Goal: Information Seeking & Learning: Check status

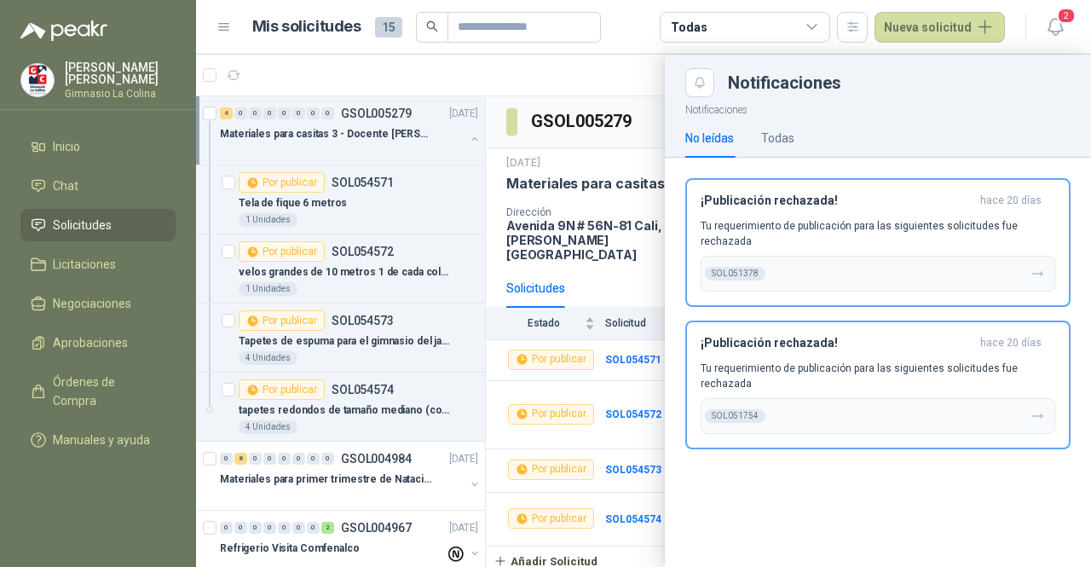
click at [104, 229] on span "Solicitudes" at bounding box center [82, 225] width 59 height 19
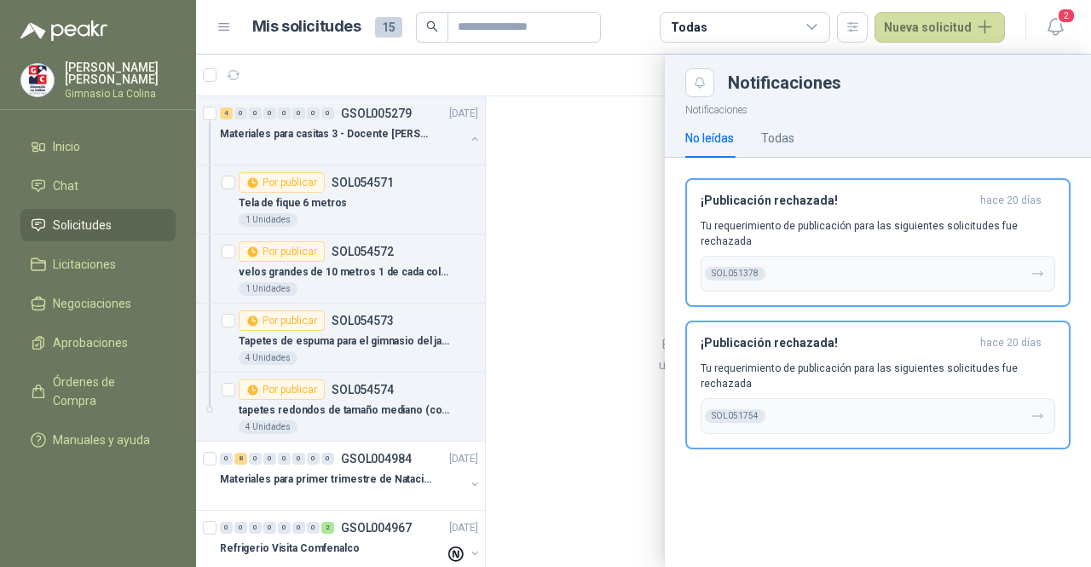
click at [646, 173] on div at bounding box center [643, 311] width 895 height 512
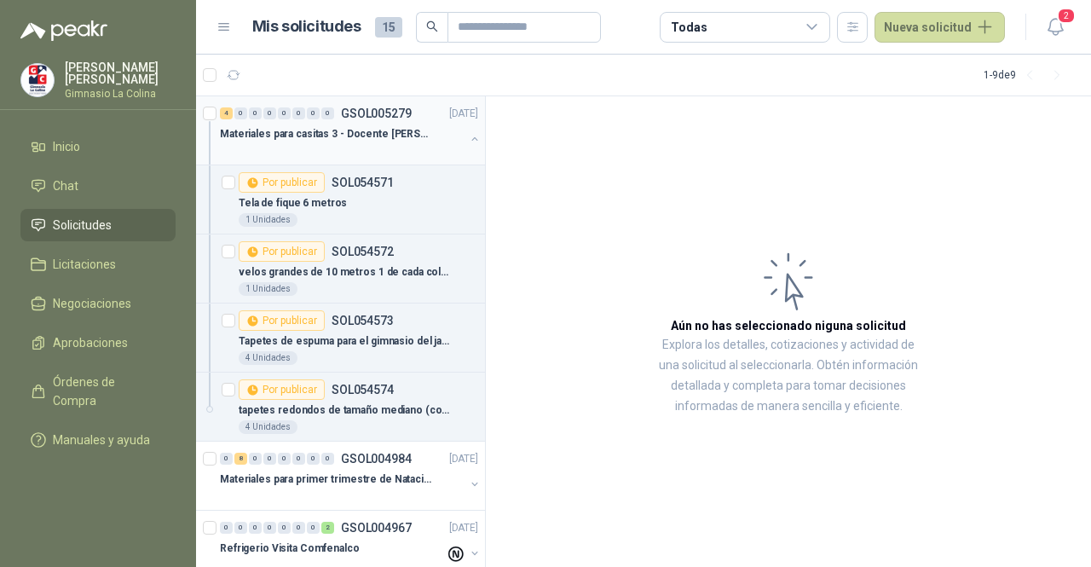
click at [272, 134] on p "Materiales para casitas 3 - Docente [PERSON_NAME]" at bounding box center [326, 134] width 212 height 16
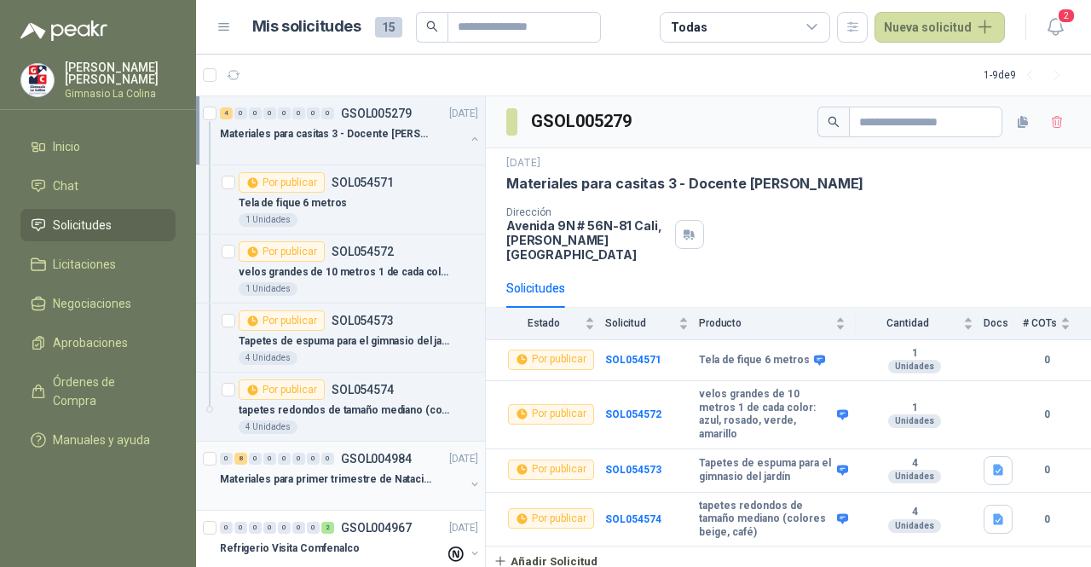
click at [308, 489] on div at bounding box center [342, 496] width 245 height 14
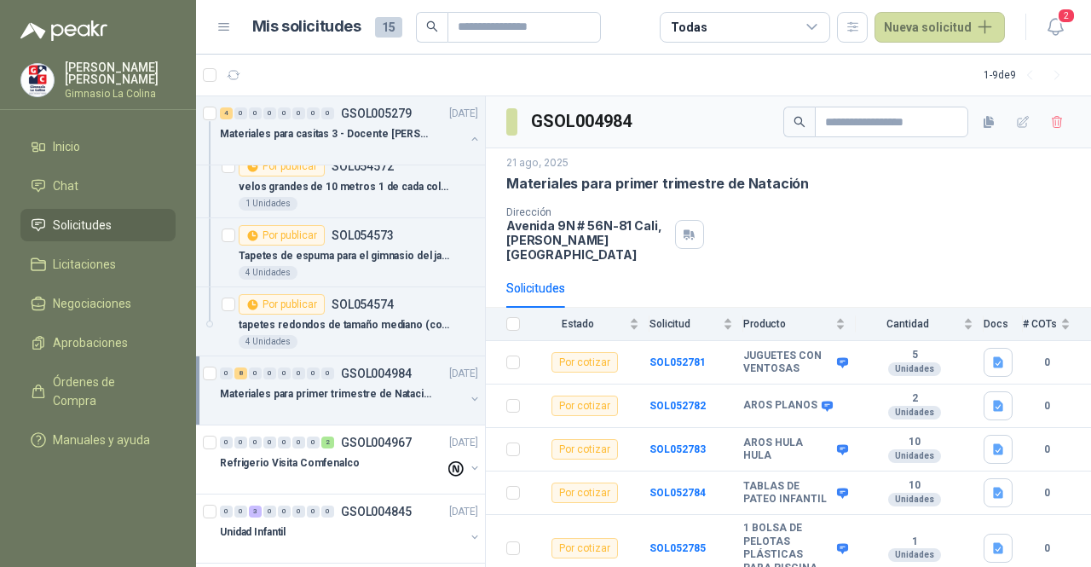
scroll to position [170, 0]
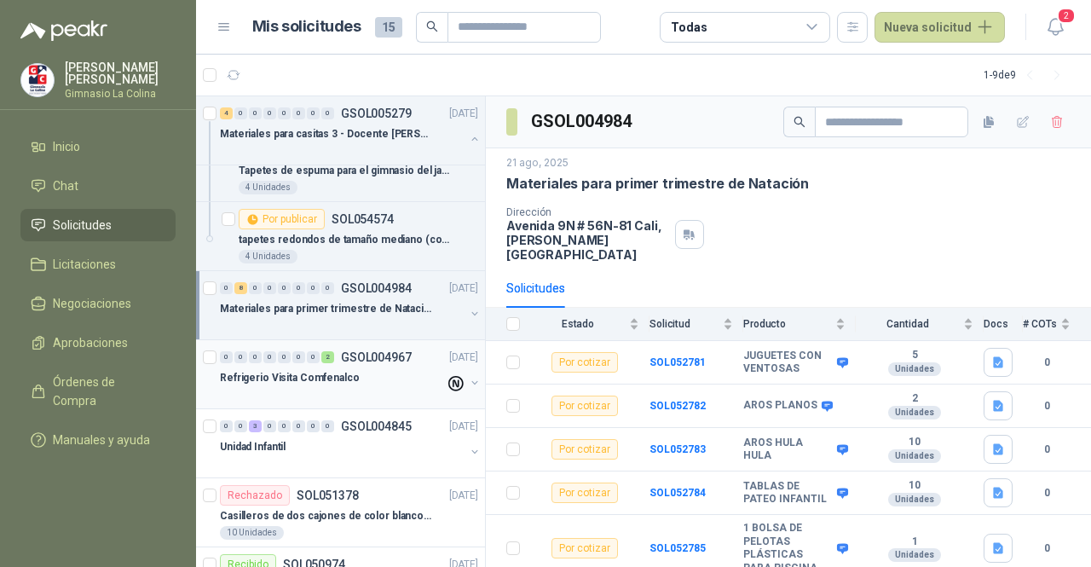
click at [308, 394] on div at bounding box center [332, 395] width 225 height 14
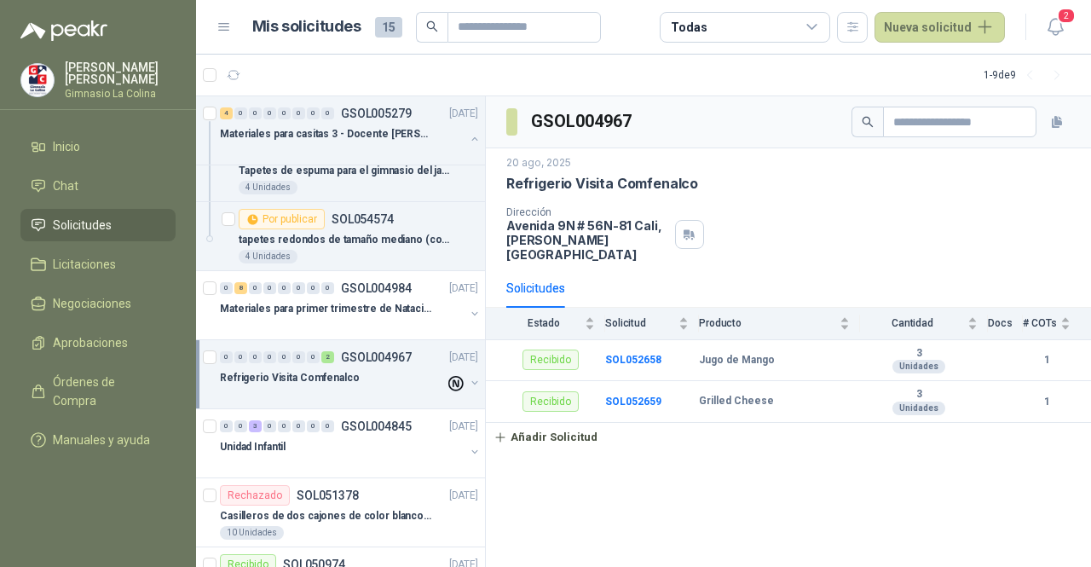
scroll to position [256, 0]
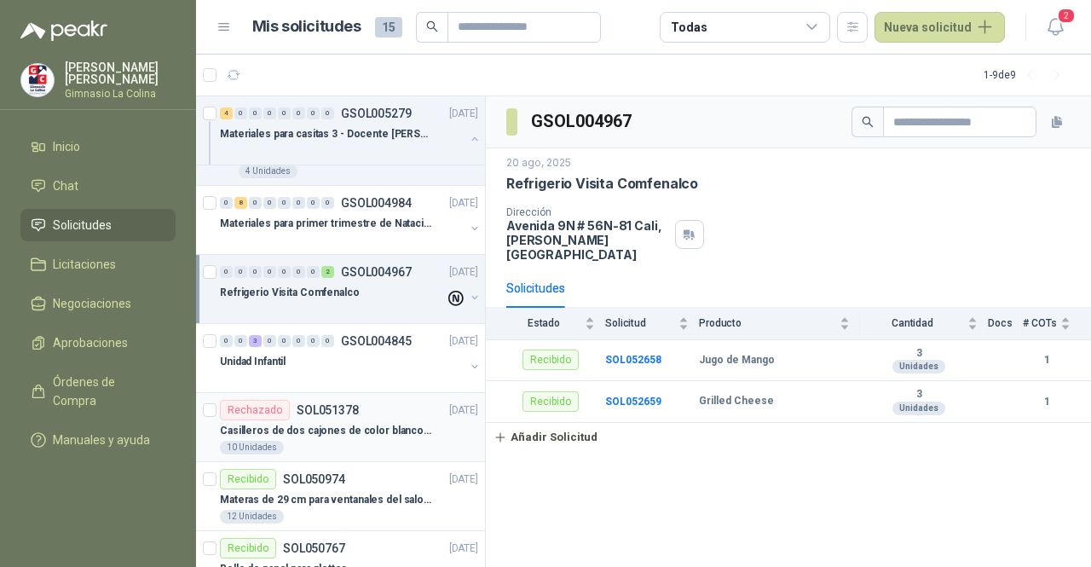
click at [308, 435] on p "Casilleros de dos cajones de color blanco para casitas 1 y 2" at bounding box center [326, 431] width 212 height 16
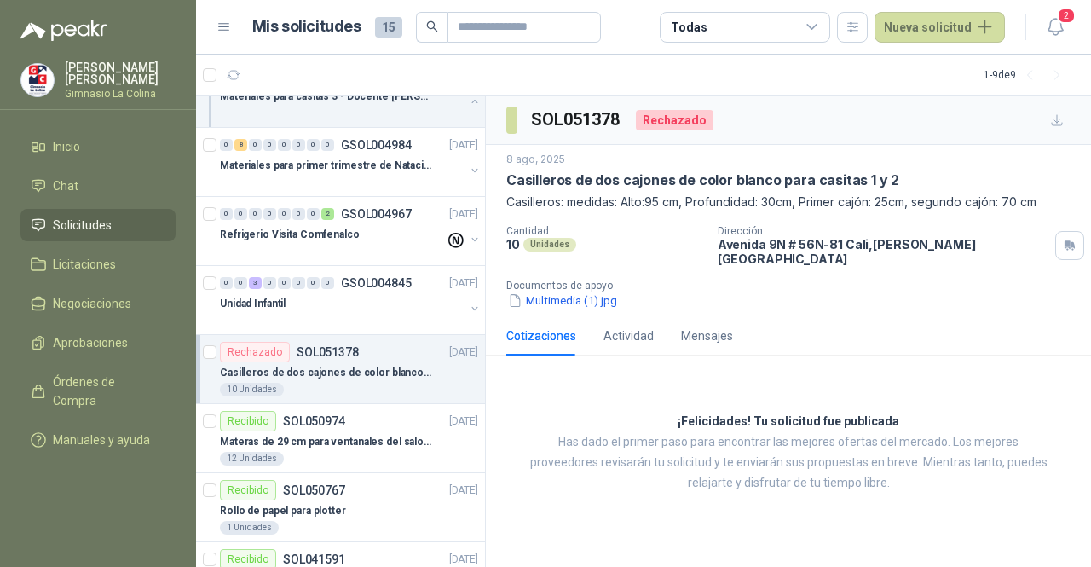
scroll to position [341, 0]
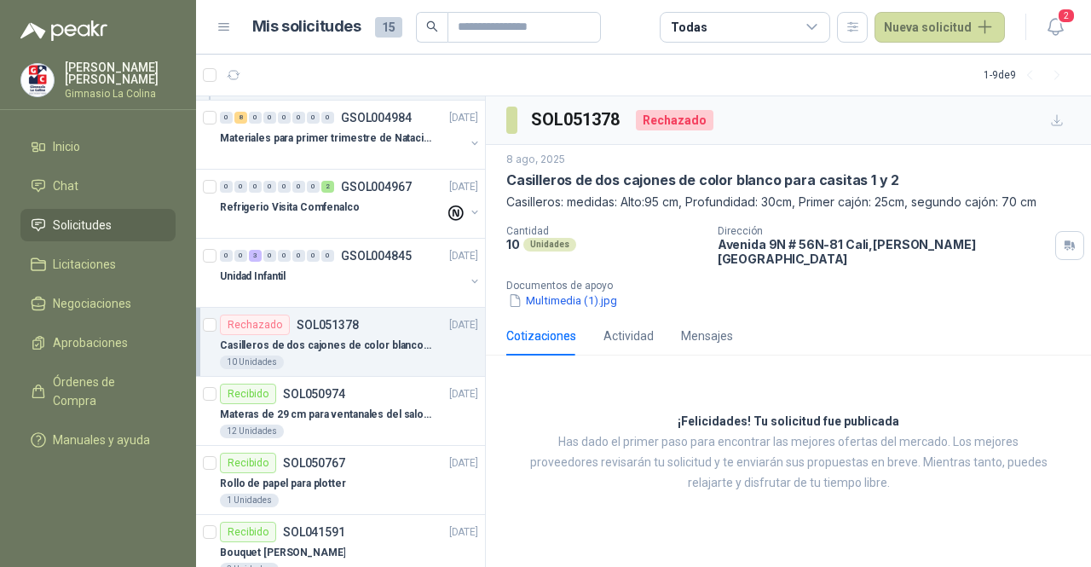
click at [308, 435] on div "12 Unidades" at bounding box center [349, 431] width 258 height 14
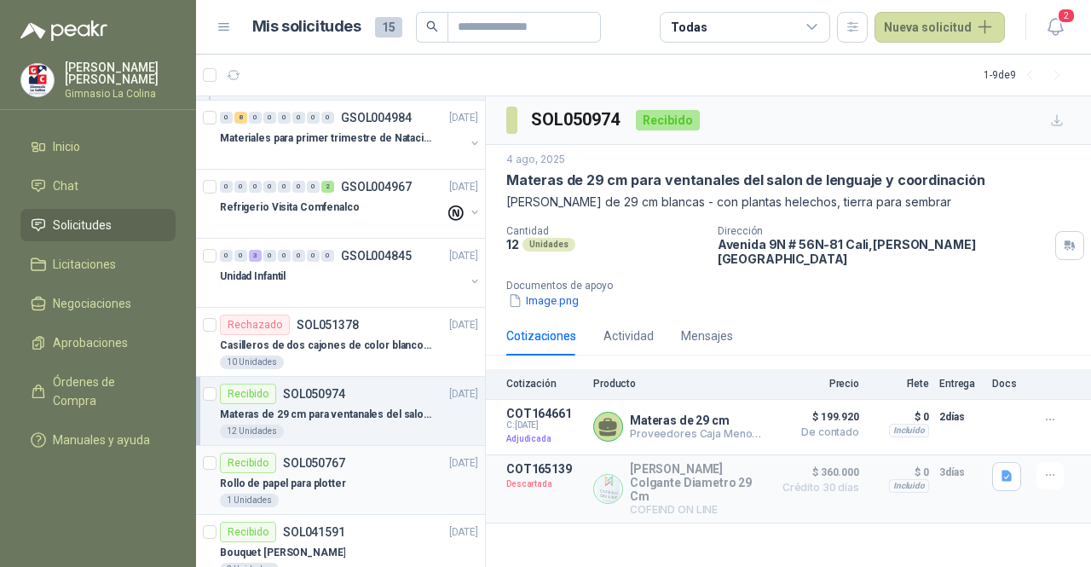
click at [315, 473] on div "Rollo de papel para plotter" at bounding box center [349, 483] width 258 height 20
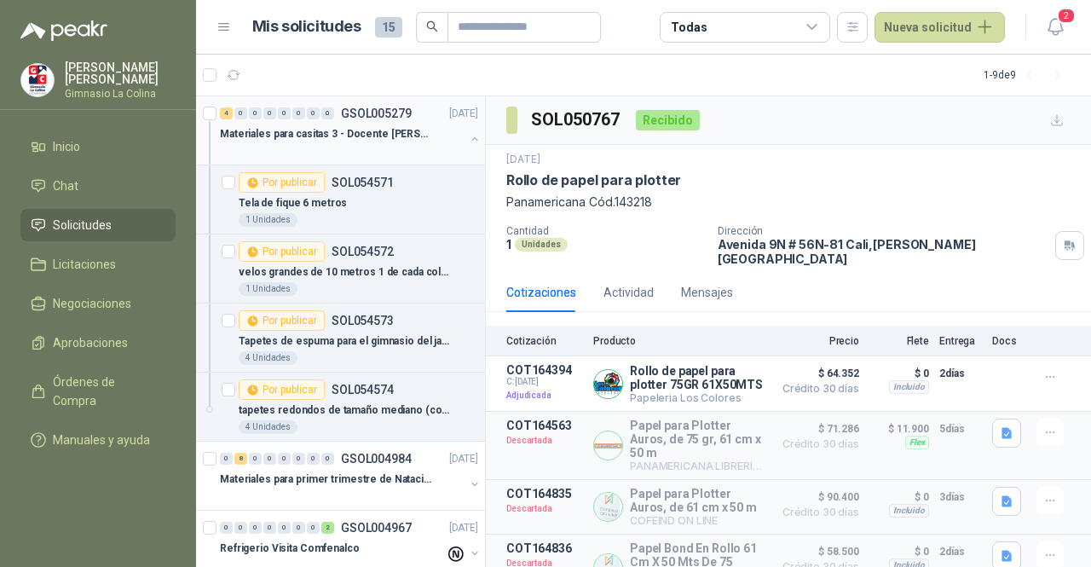
click at [308, 136] on p "Materiales para casitas 3 - Docente [PERSON_NAME]" at bounding box center [326, 134] width 212 height 16
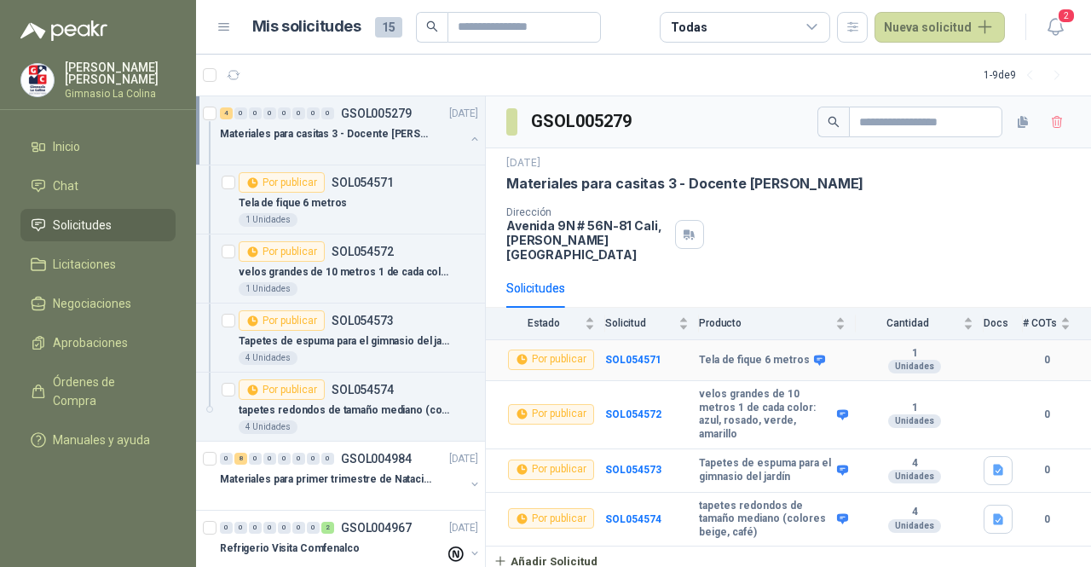
click at [532, 349] on div "Por publicar" at bounding box center [551, 359] width 86 height 20
